Goal: Task Accomplishment & Management: Use online tool/utility

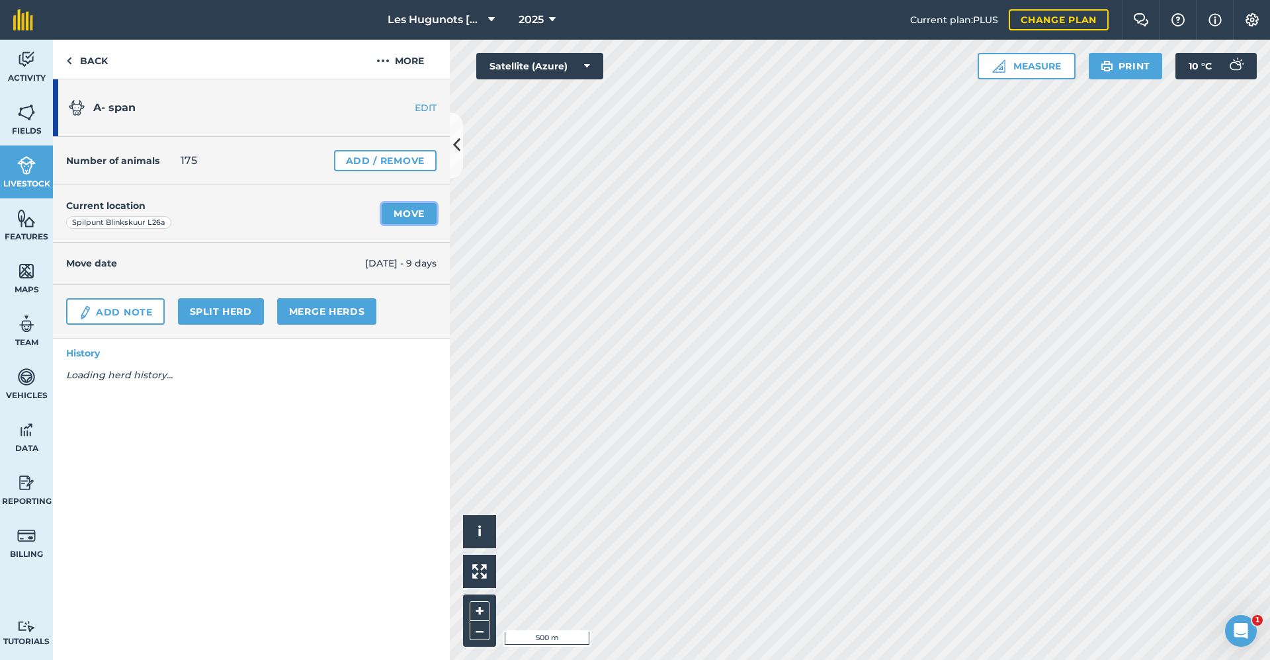
click at [410, 215] on link "Move" at bounding box center [409, 213] width 55 height 21
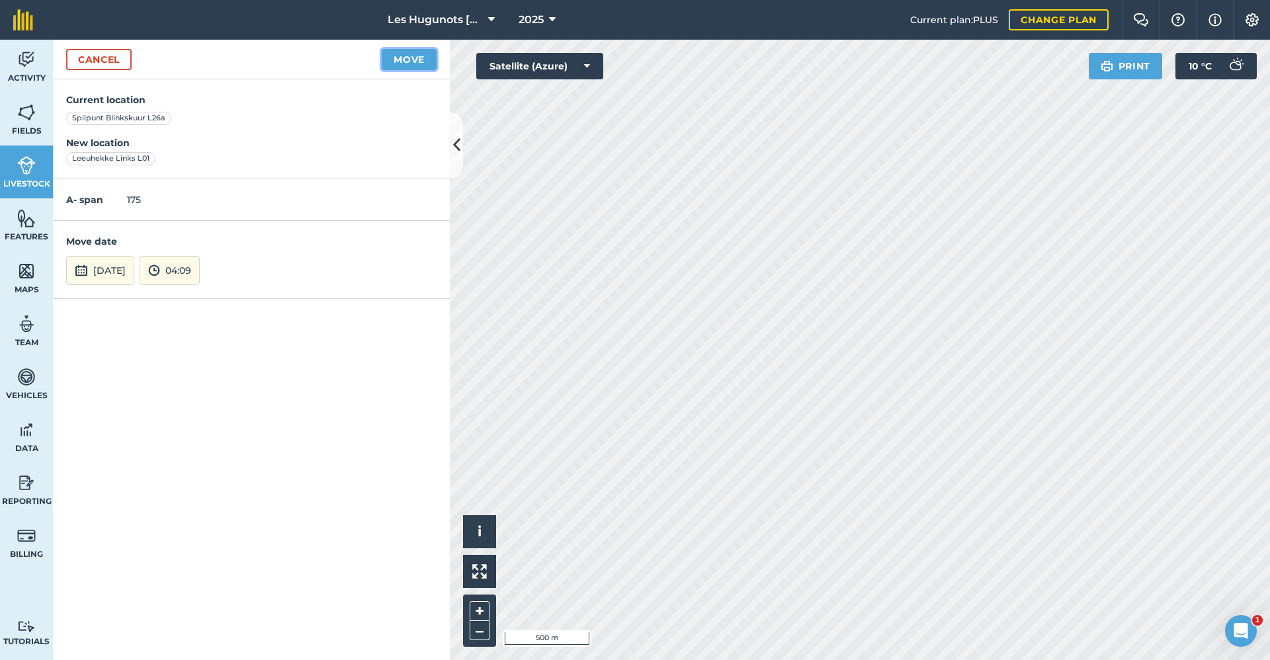
click at [431, 63] on button "Move" at bounding box center [409, 59] width 55 height 21
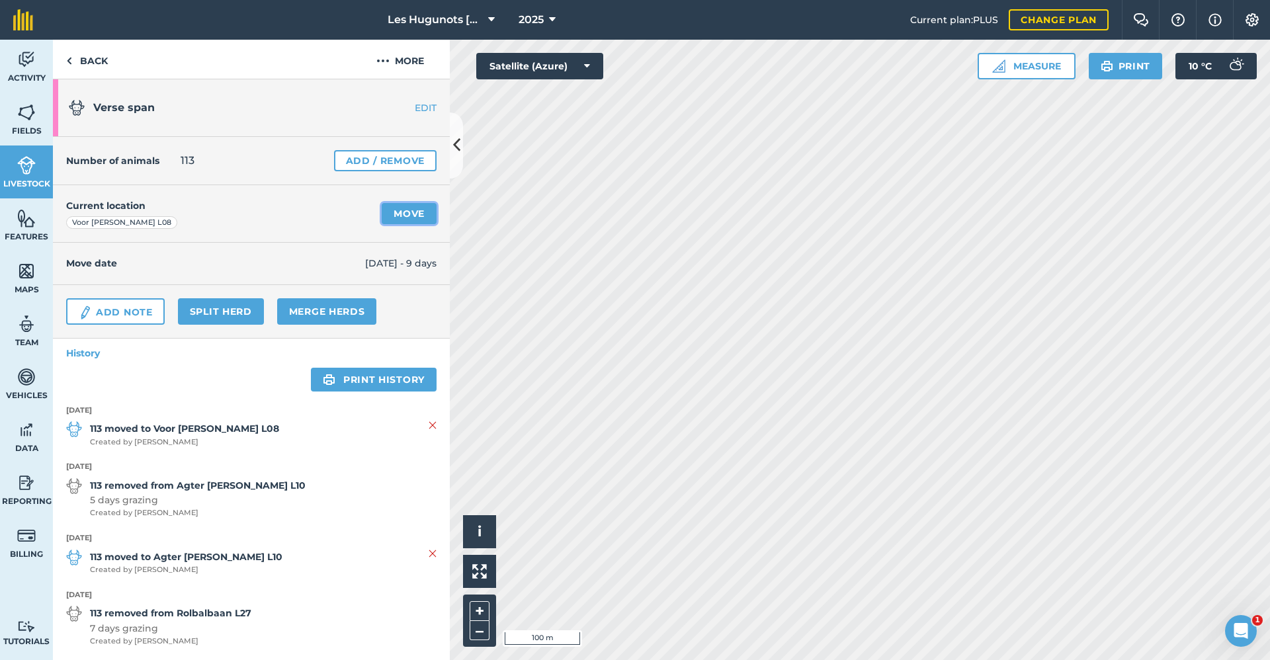
click at [403, 210] on link "Move" at bounding box center [409, 213] width 55 height 21
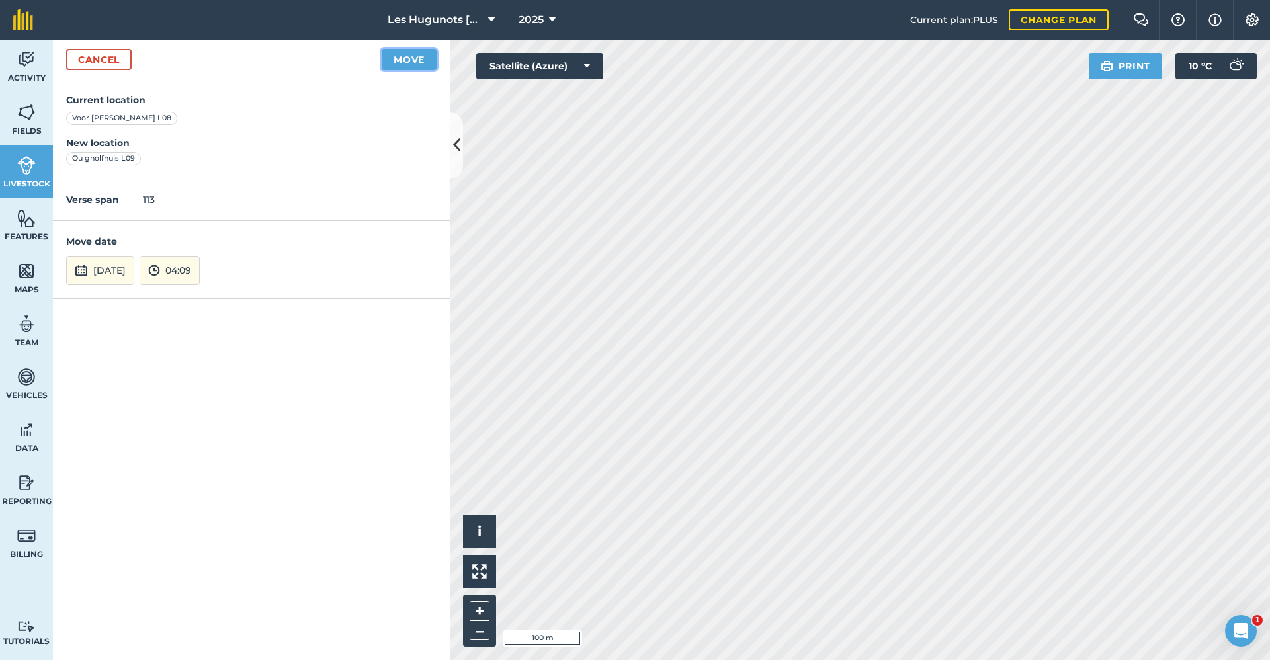
click at [416, 61] on button "Move" at bounding box center [409, 59] width 55 height 21
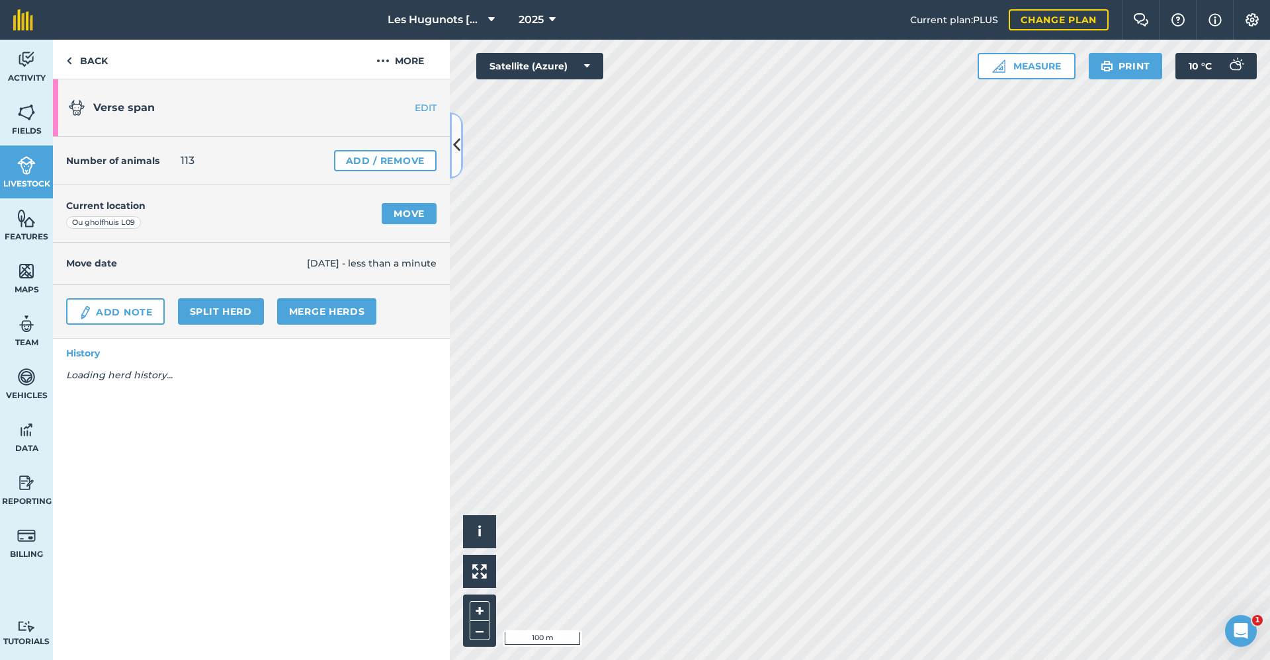
click at [454, 140] on icon at bounding box center [456, 145] width 7 height 23
